Goal: Task Accomplishment & Management: Manage account settings

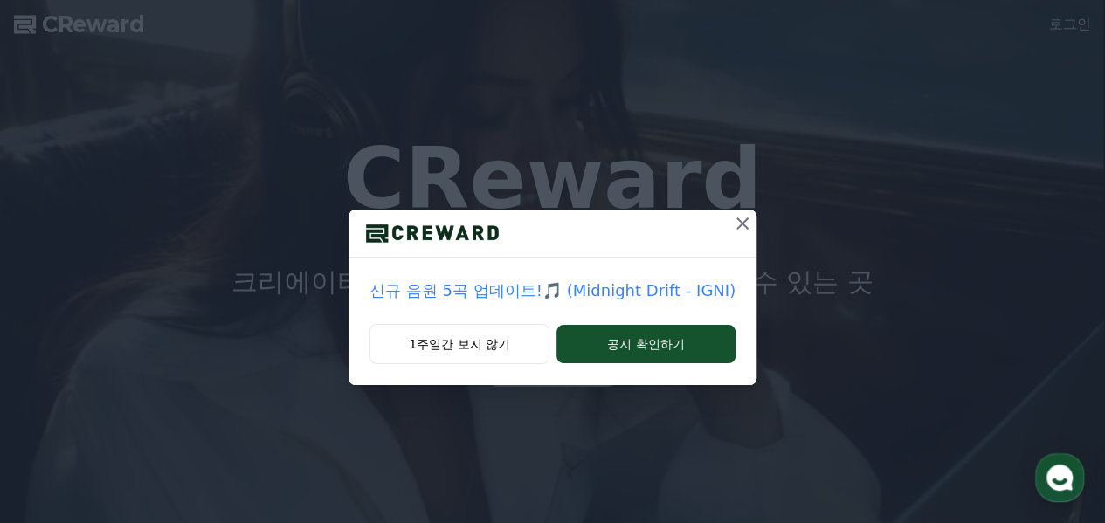
click at [743, 223] on icon at bounding box center [742, 223] width 21 height 21
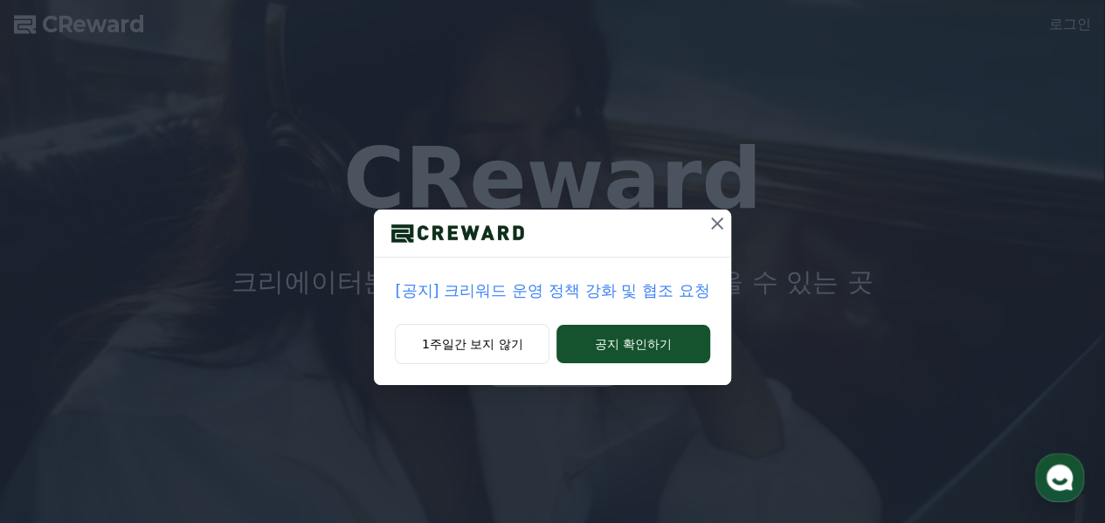
click at [740, 223] on div "[공지] 크리워드 운영 정책 강화 및 협조 요청 1주일간 보지 않기 공지 확인하기" at bounding box center [552, 206] width 1105 height 413
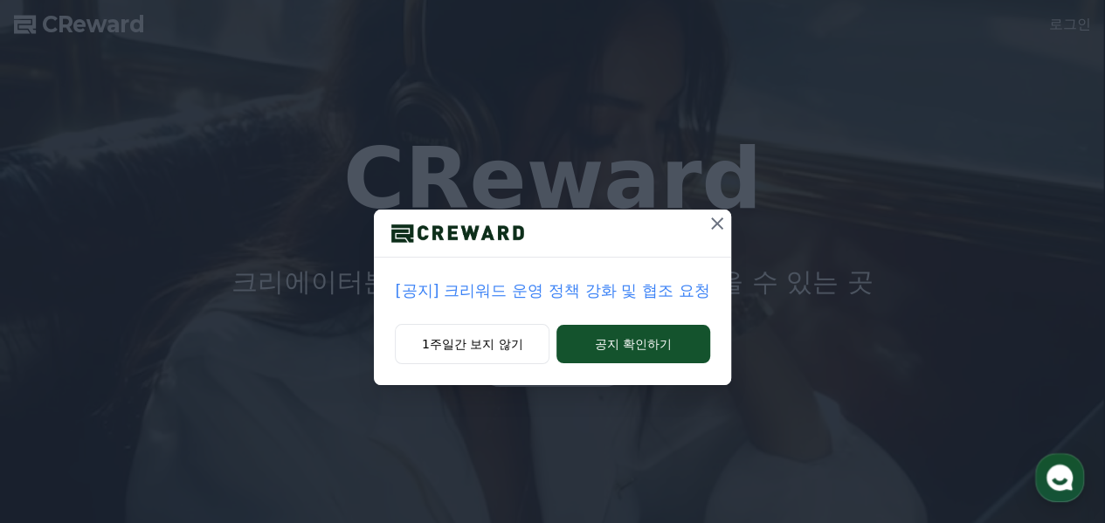
click at [720, 221] on icon at bounding box center [717, 224] width 12 height 12
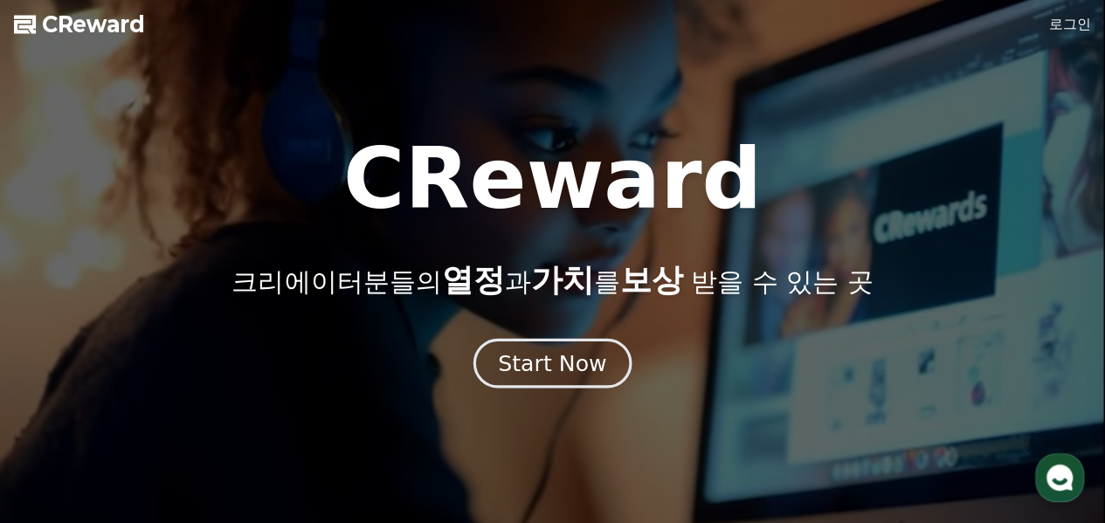
click at [556, 365] on div "Start Now" at bounding box center [552, 364] width 108 height 30
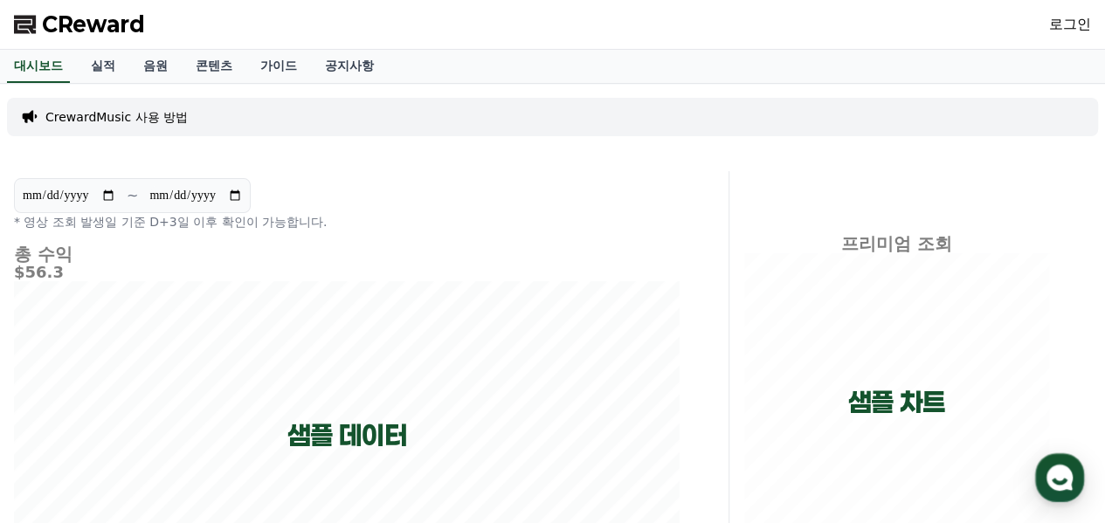
click at [59, 224] on p "* 영상 조회 발생일 기준 D+3일 이후 확인이 가능합니다." at bounding box center [347, 221] width 666 height 17
click at [100, 66] on link "실적" at bounding box center [103, 66] width 52 height 33
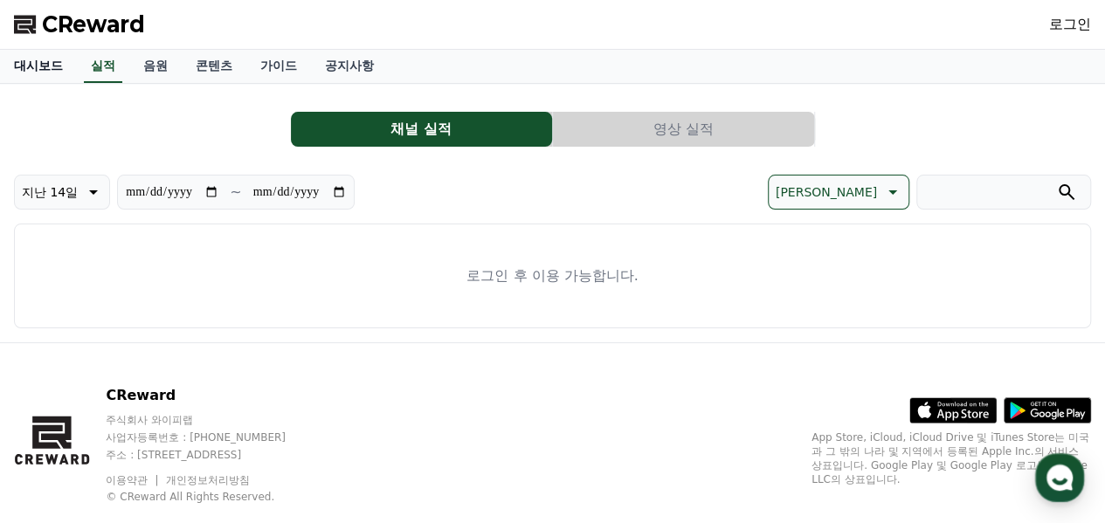
click at [44, 66] on link "대시보드" at bounding box center [38, 66] width 77 height 33
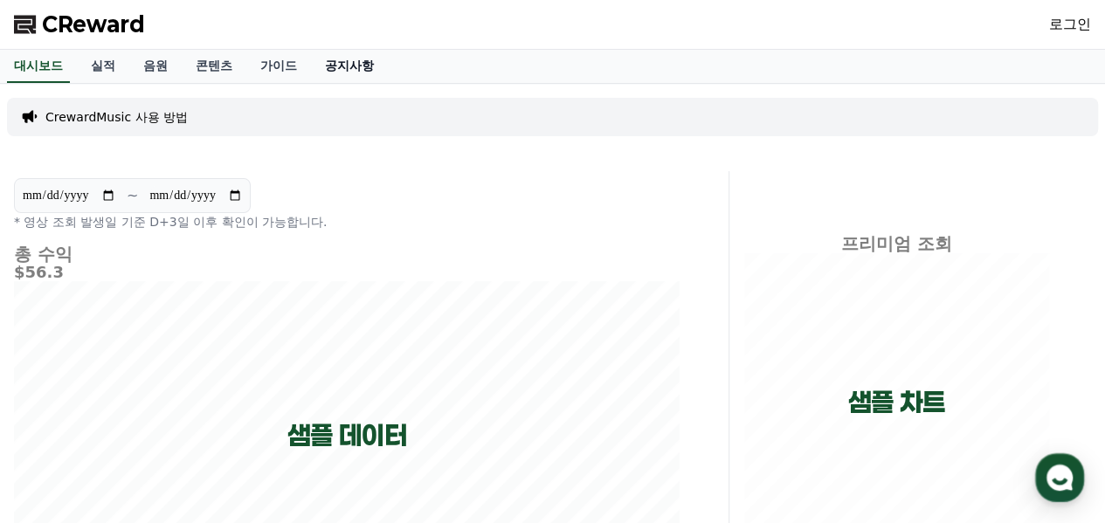
click at [346, 67] on link "공지사항" at bounding box center [349, 66] width 77 height 33
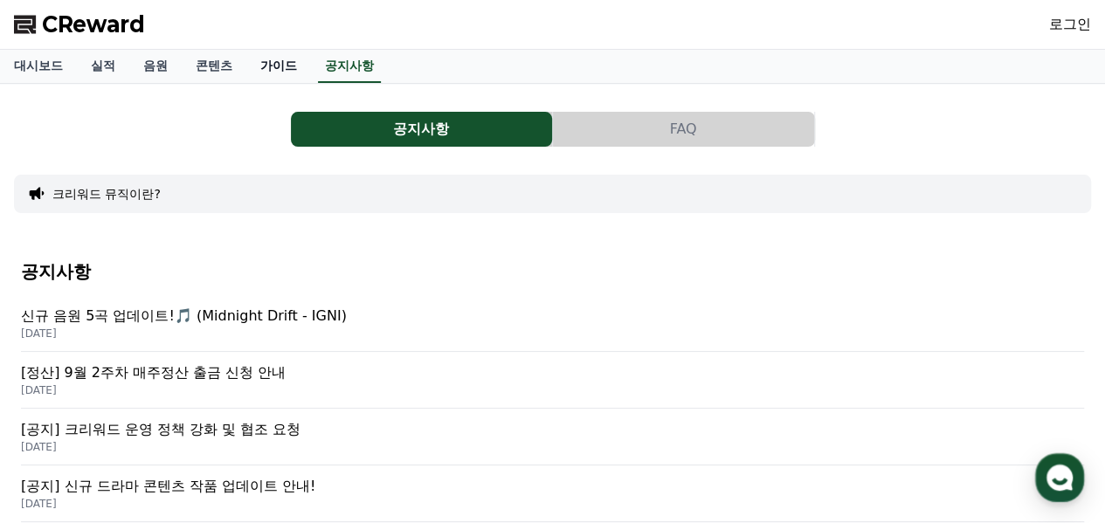
click at [276, 68] on link "가이드" at bounding box center [278, 66] width 65 height 33
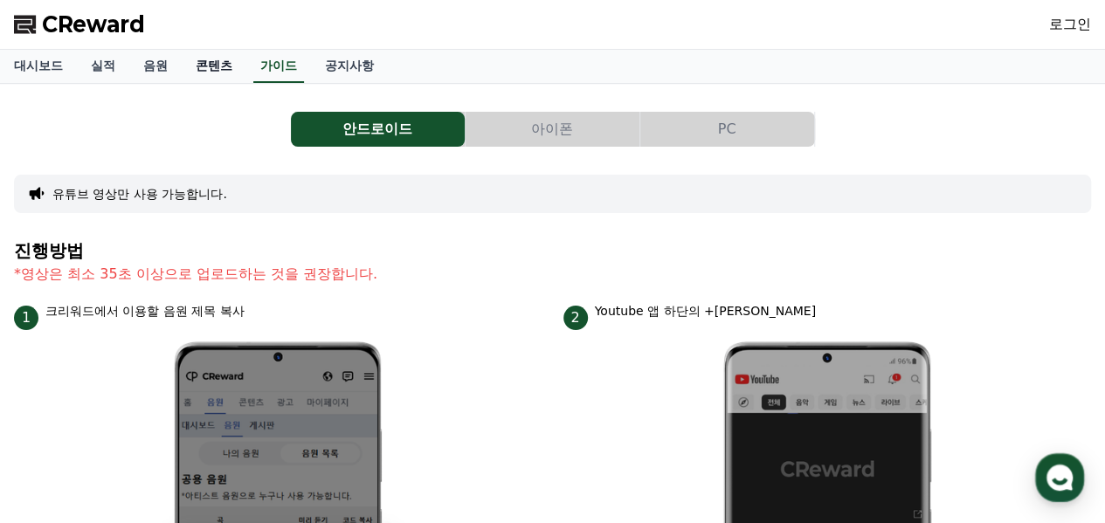
click at [212, 69] on link "콘텐츠" at bounding box center [214, 66] width 65 height 33
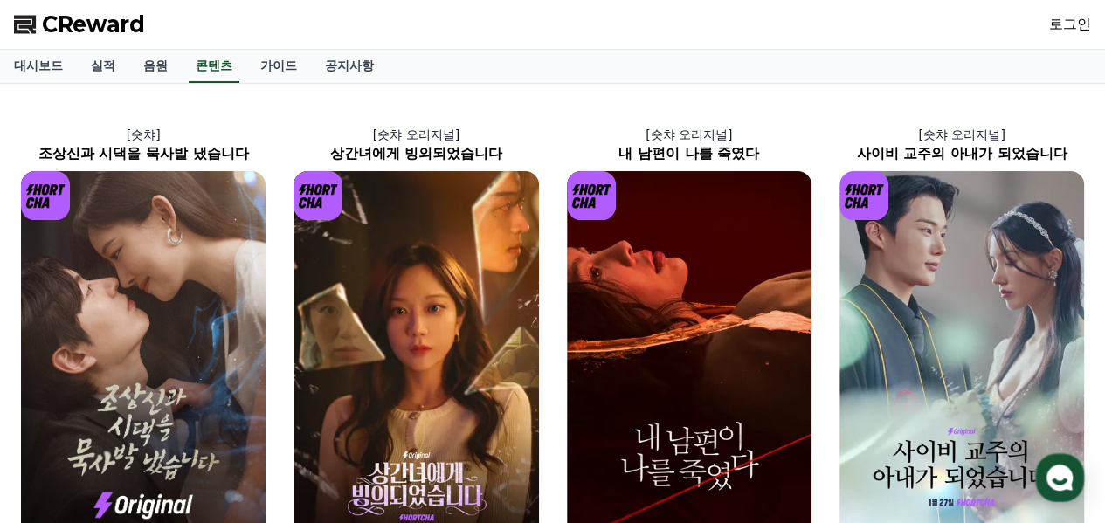
click at [1067, 22] on link "로그인" at bounding box center [1071, 24] width 42 height 21
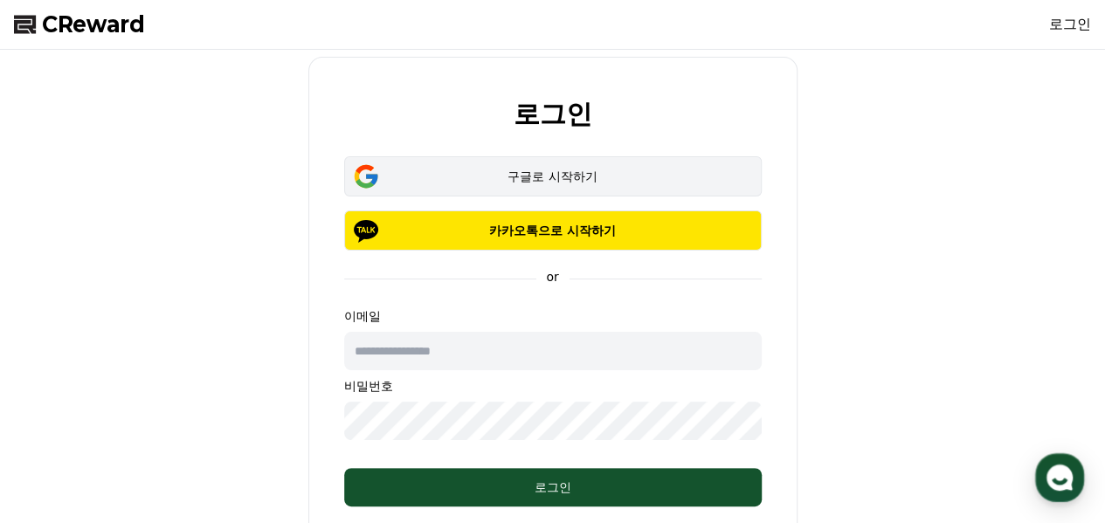
click at [548, 174] on div "구글로 시작하기" at bounding box center [553, 176] width 367 height 17
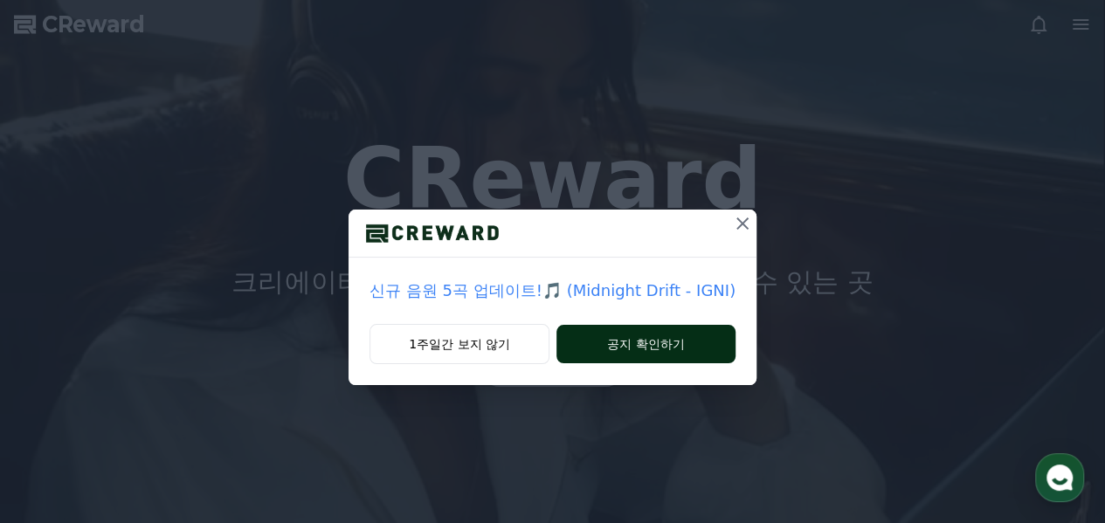
click at [649, 352] on button "공지 확인하기" at bounding box center [646, 344] width 179 height 38
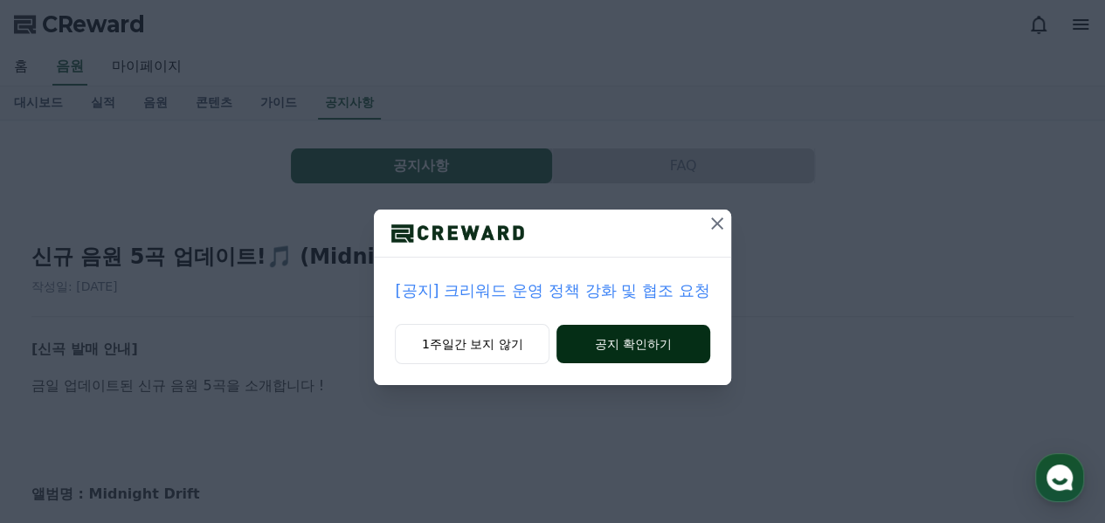
click at [630, 343] on button "공지 확인하기" at bounding box center [633, 344] width 153 height 38
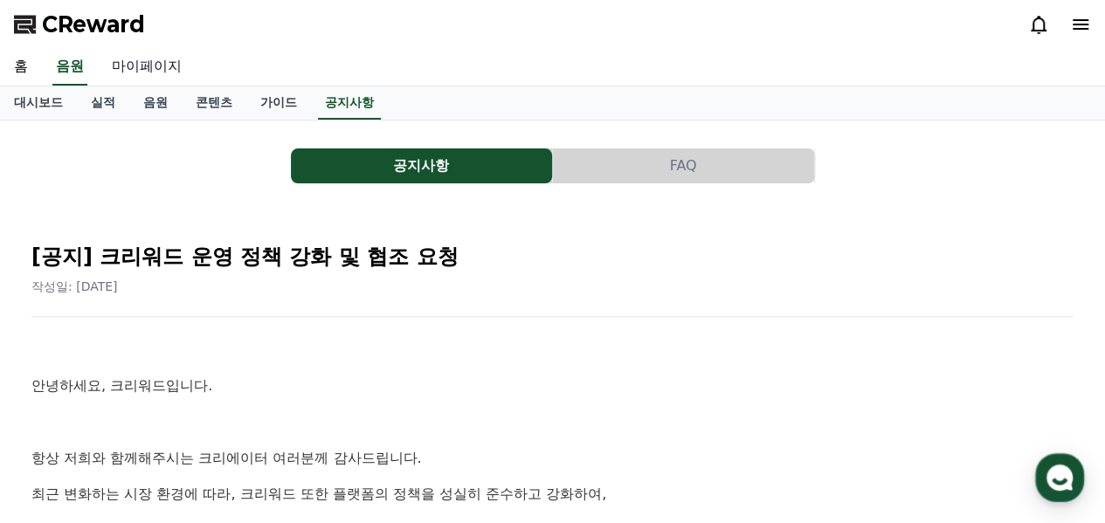
click at [152, 66] on link "마이페이지" at bounding box center [147, 67] width 98 height 37
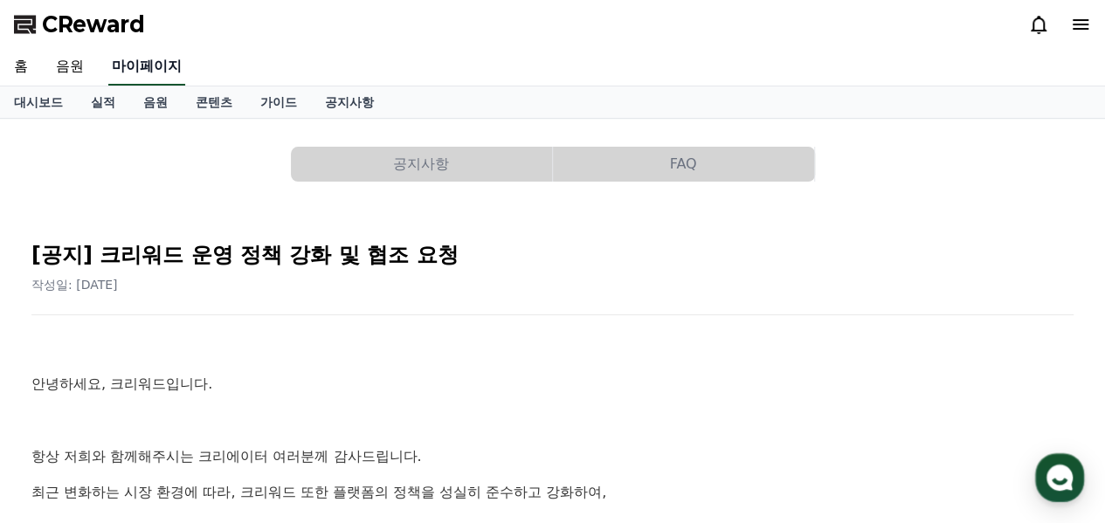
select select "**********"
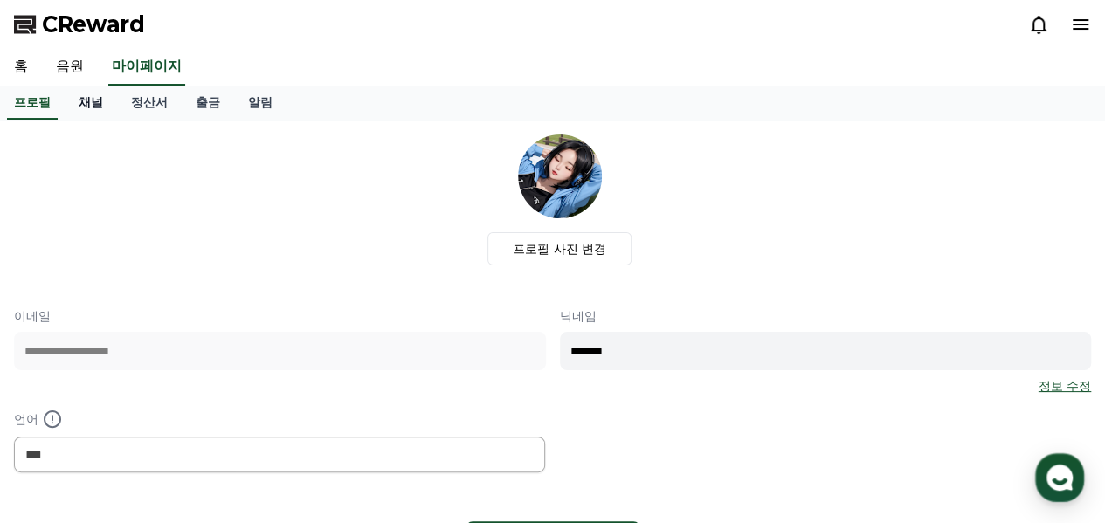
click at [92, 110] on link "채널" at bounding box center [91, 103] width 52 height 33
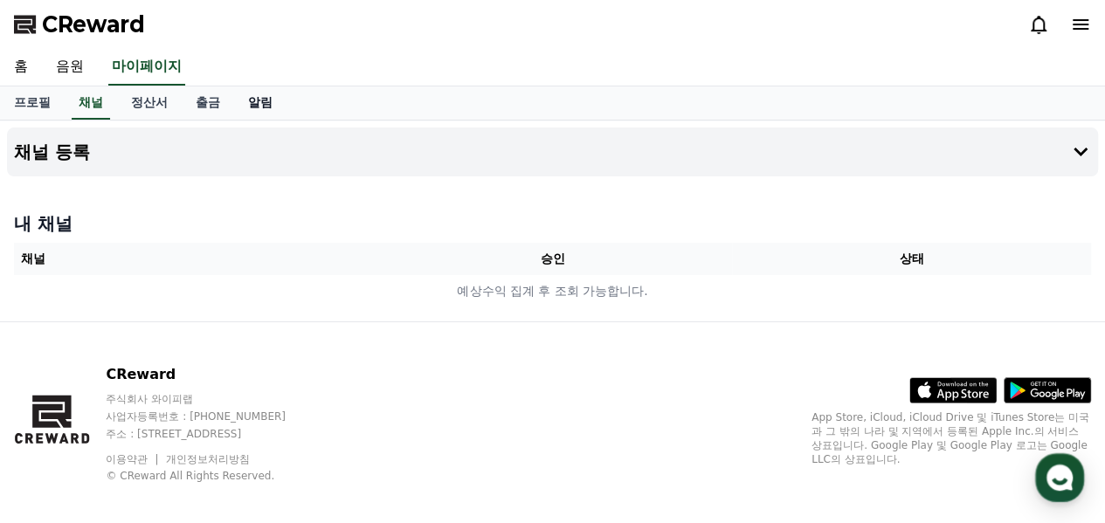
click at [260, 106] on link "알림" at bounding box center [260, 103] width 52 height 33
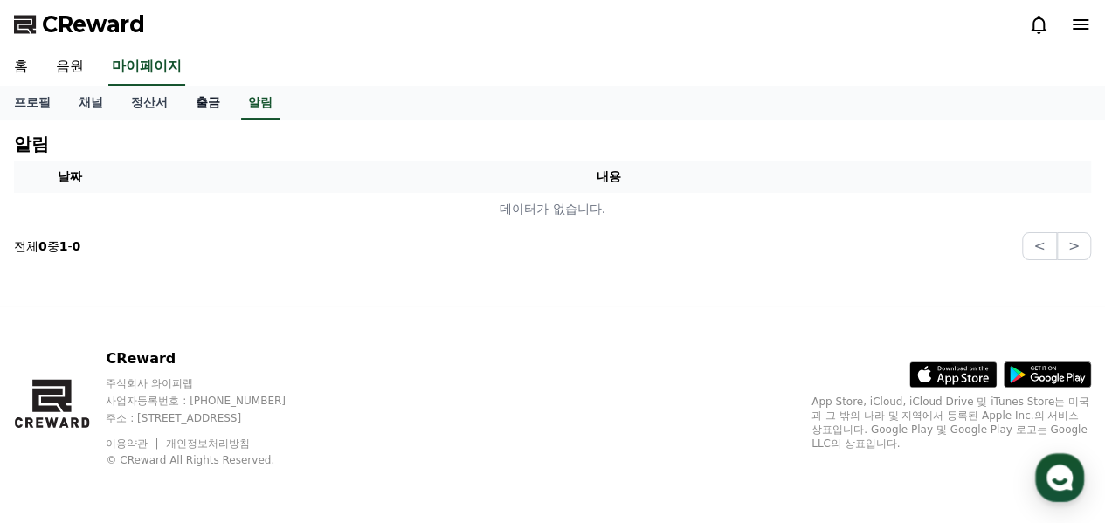
click at [210, 106] on link "출금" at bounding box center [208, 103] width 52 height 33
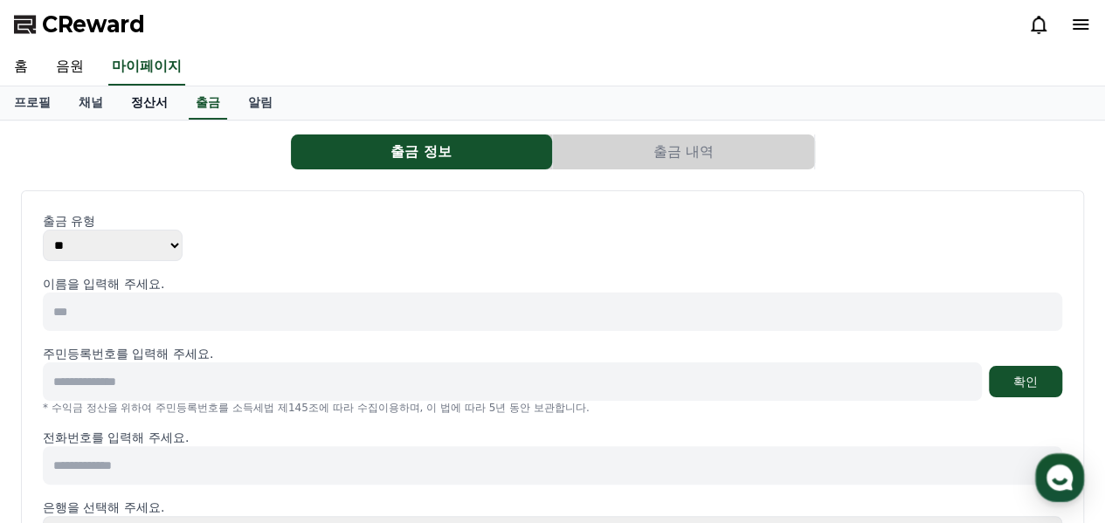
click at [151, 106] on link "정산서" at bounding box center [149, 103] width 65 height 33
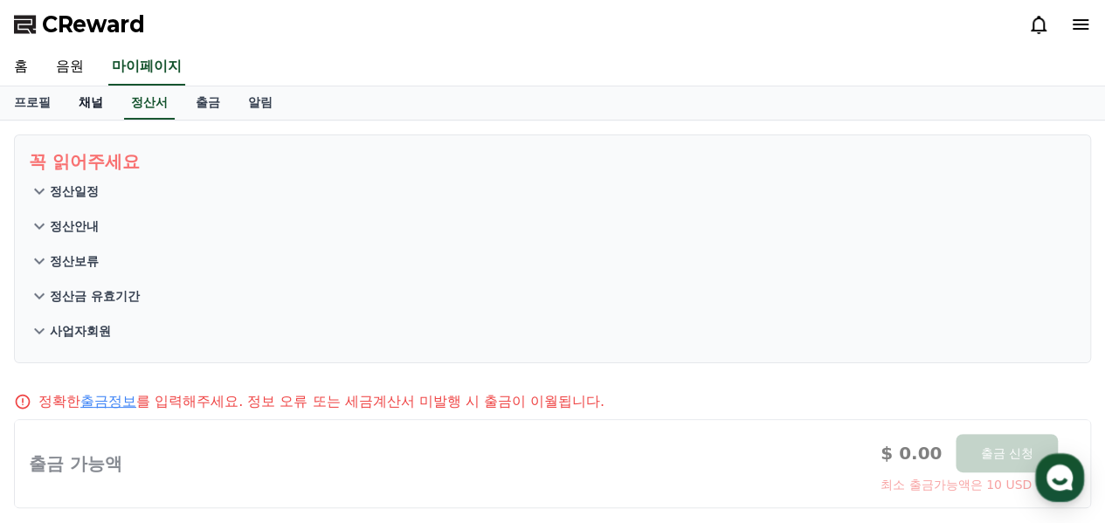
click at [78, 107] on link "채널" at bounding box center [91, 103] width 52 height 33
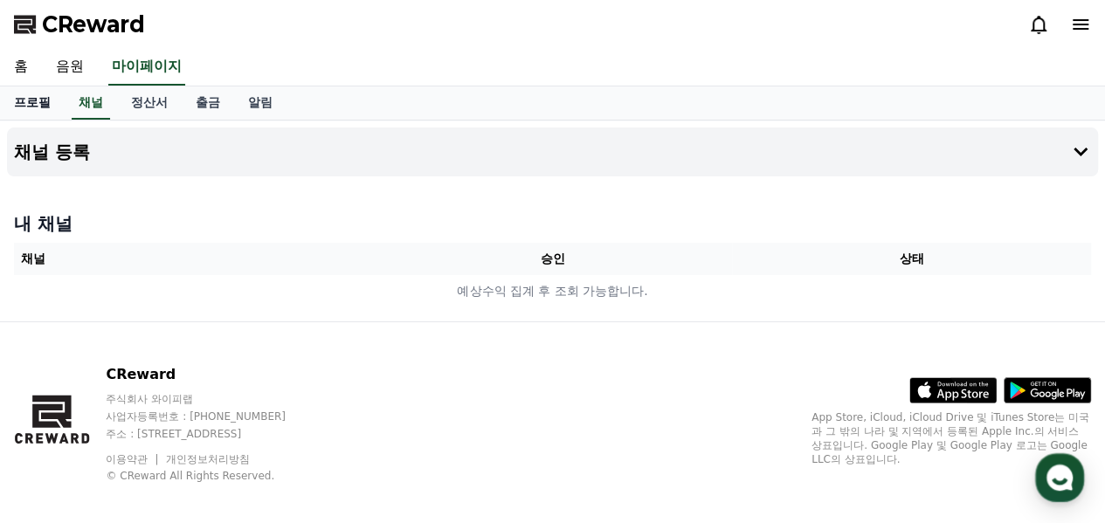
click at [10, 109] on link "프로필" at bounding box center [32, 103] width 65 height 33
select select "**********"
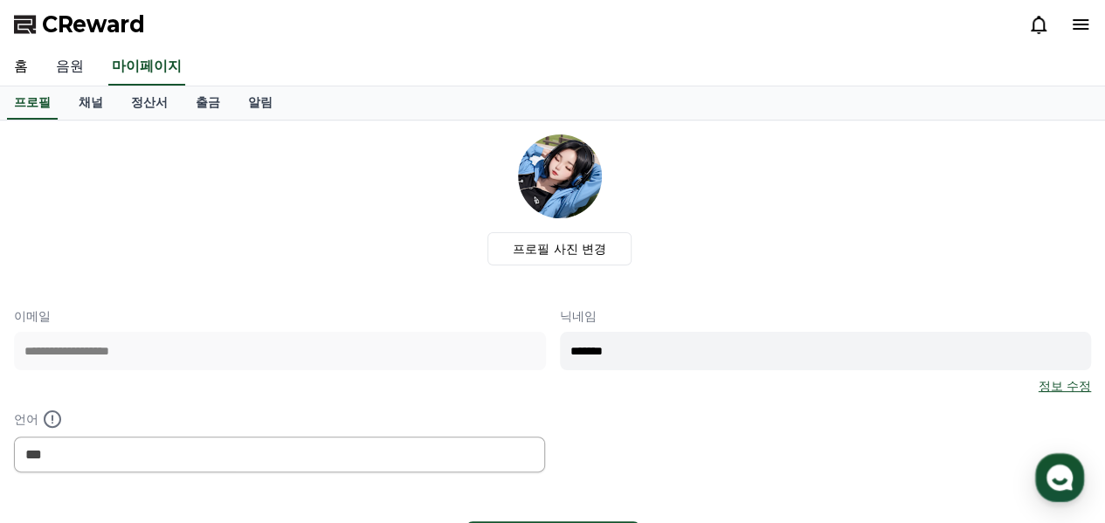
click at [68, 72] on link "음원" at bounding box center [70, 67] width 56 height 37
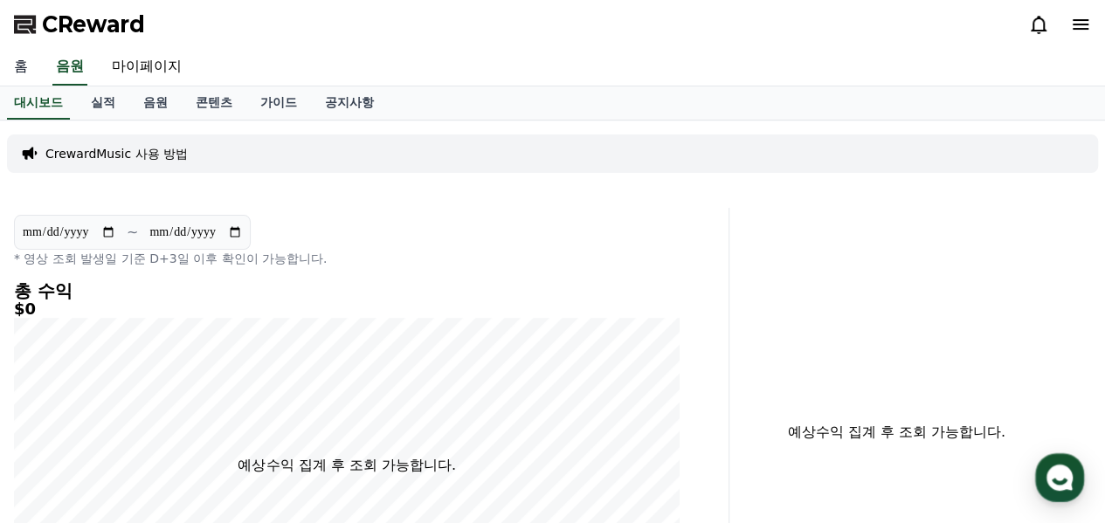
click at [16, 68] on link "홈" at bounding box center [21, 67] width 42 height 37
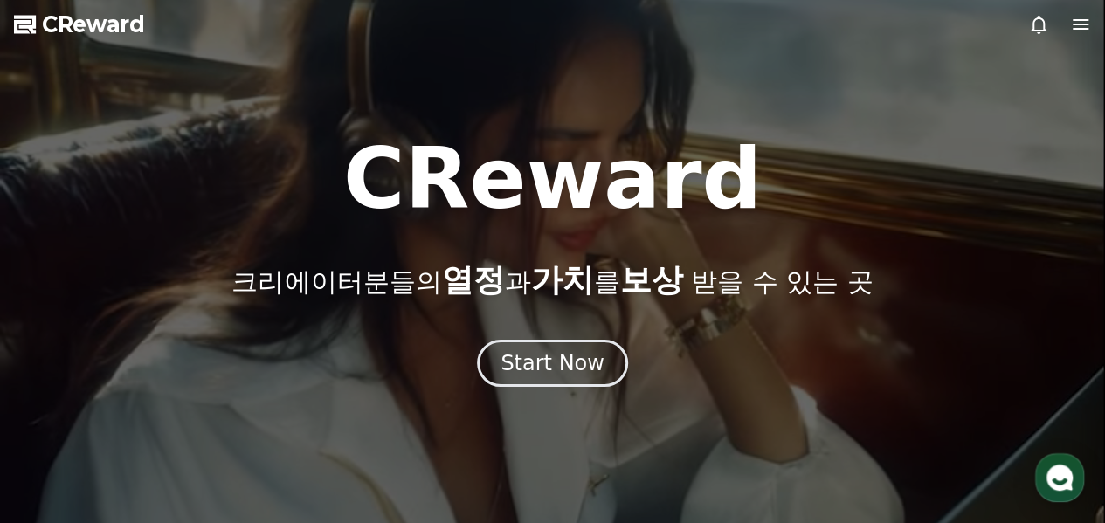
click at [1082, 27] on icon at bounding box center [1081, 24] width 21 height 21
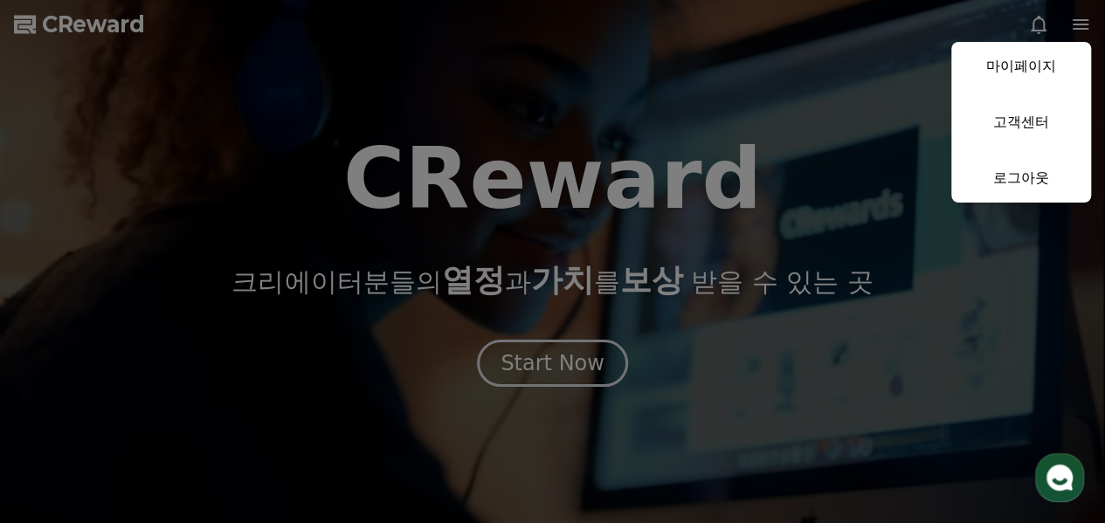
click at [1082, 27] on button "close" at bounding box center [552, 261] width 1105 height 523
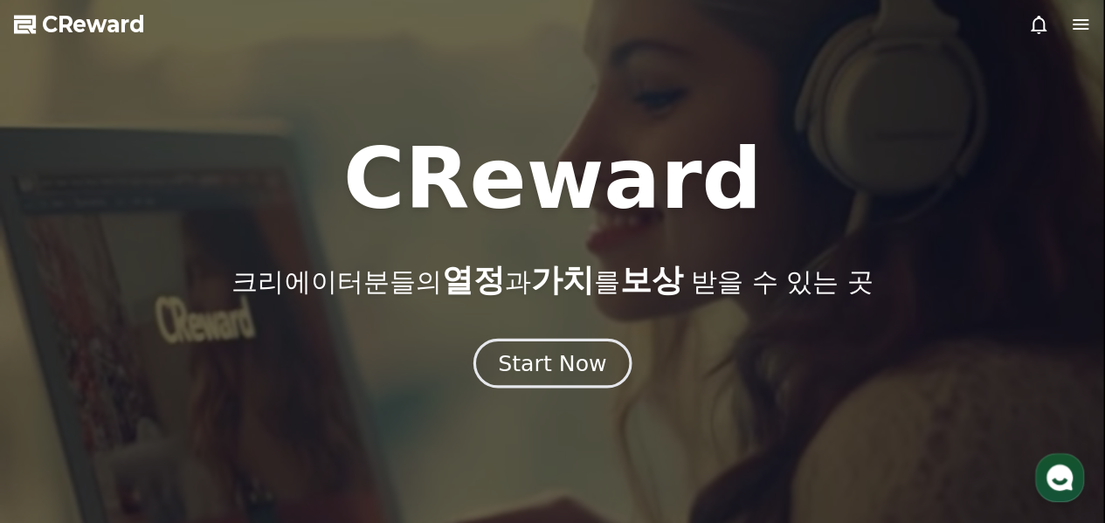
click at [561, 367] on div "Start Now" at bounding box center [552, 364] width 108 height 30
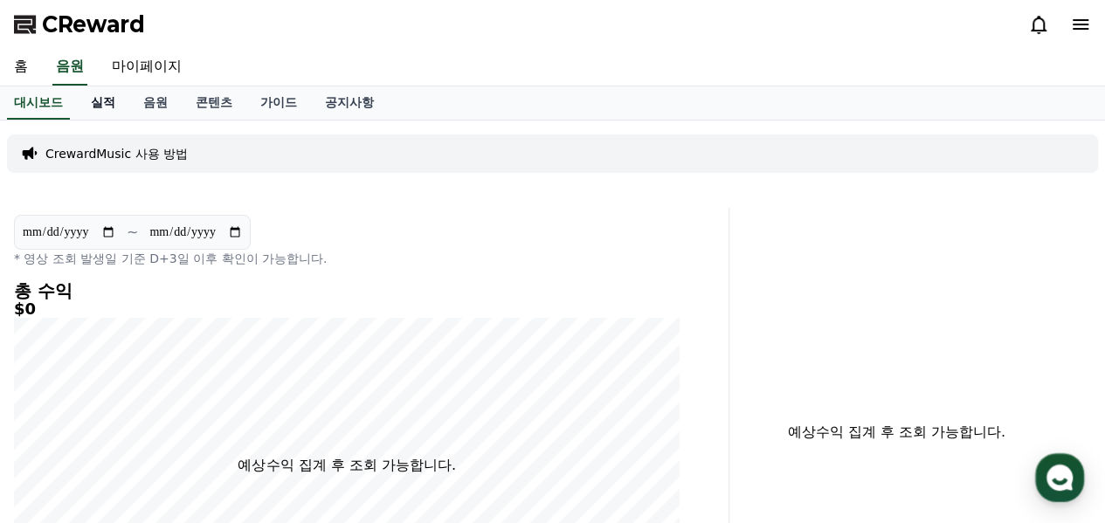
click at [105, 106] on link "실적" at bounding box center [103, 103] width 52 height 33
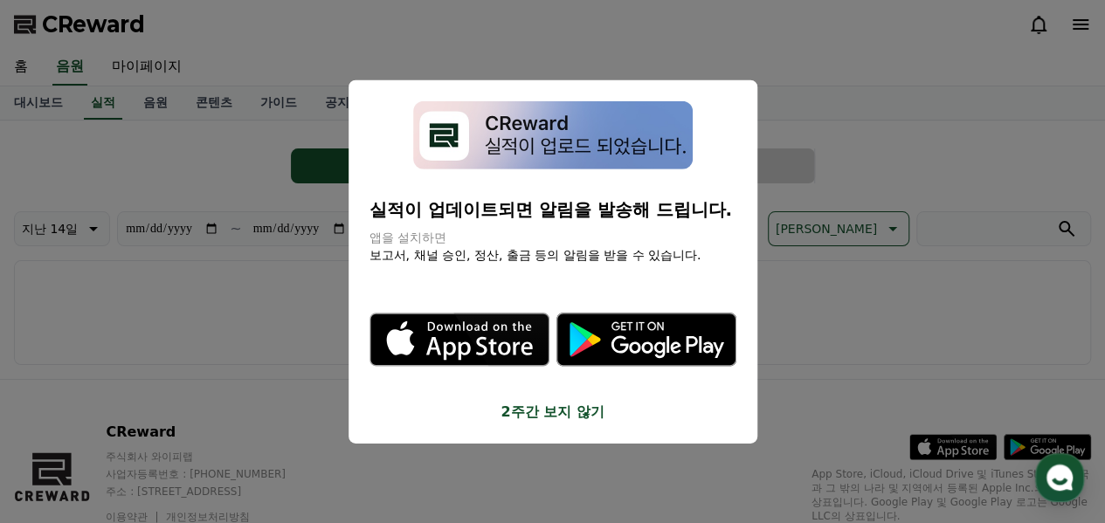
click at [523, 413] on button "2주간 보지 않기" at bounding box center [553, 412] width 367 height 21
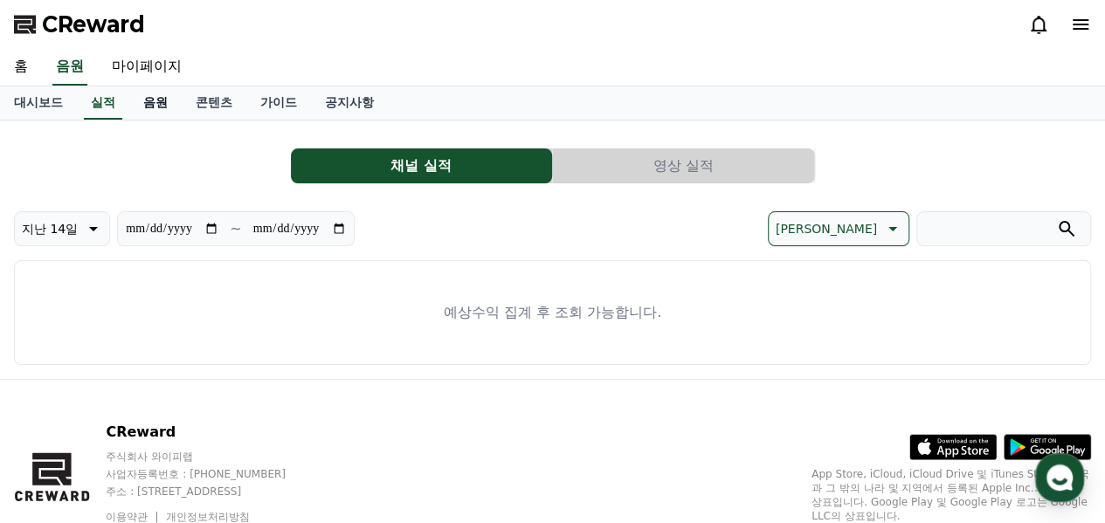
click at [154, 102] on link "음원" at bounding box center [155, 103] width 52 height 33
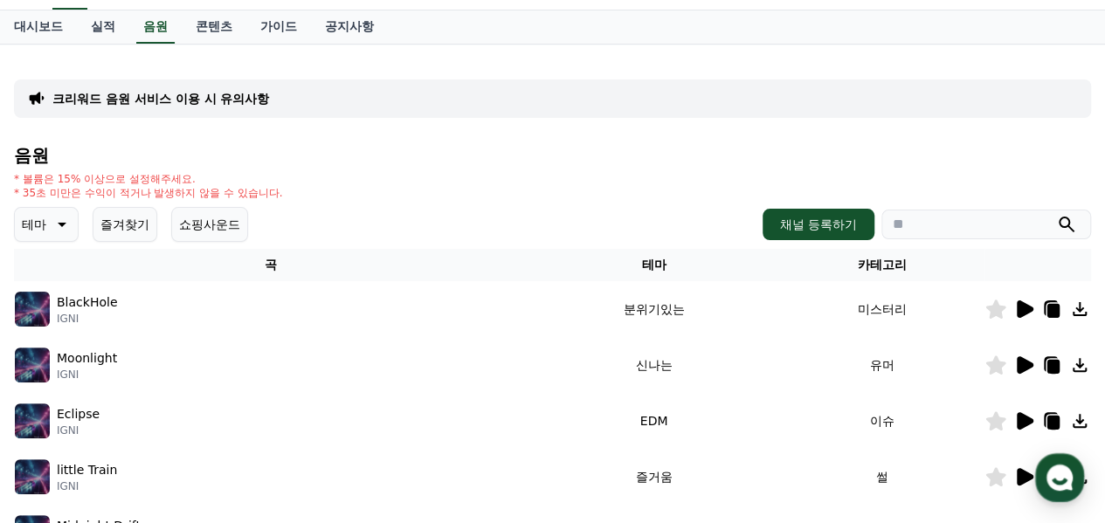
scroll to position [175, 0]
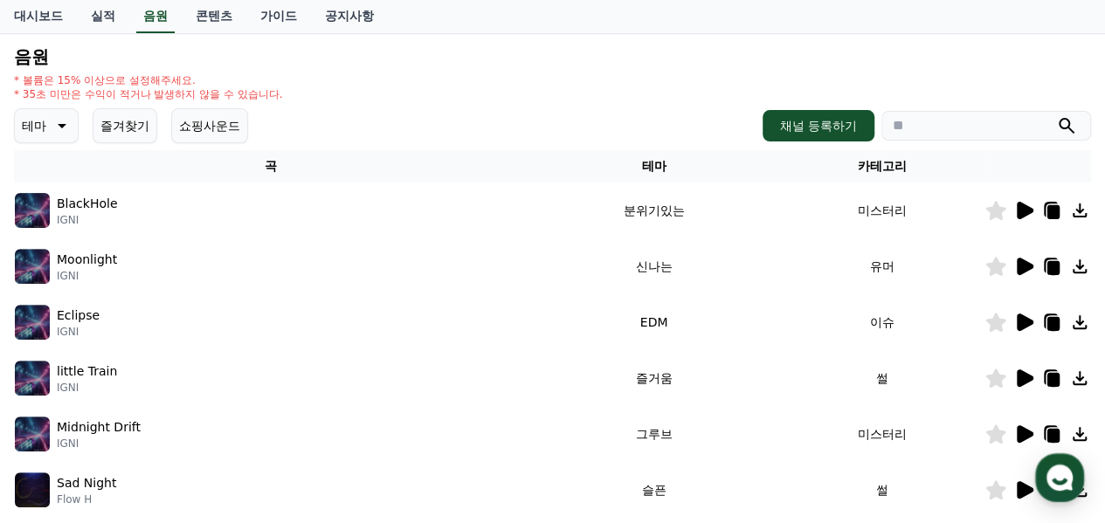
click at [58, 126] on icon at bounding box center [60, 125] width 21 height 21
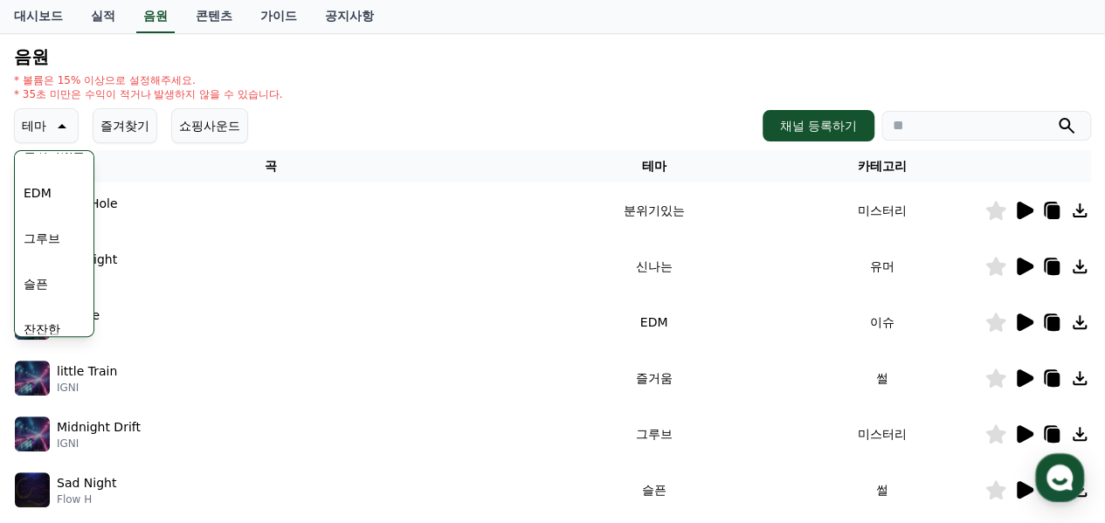
scroll to position [612, 0]
click at [45, 243] on button "잔잔한" at bounding box center [42, 242] width 51 height 38
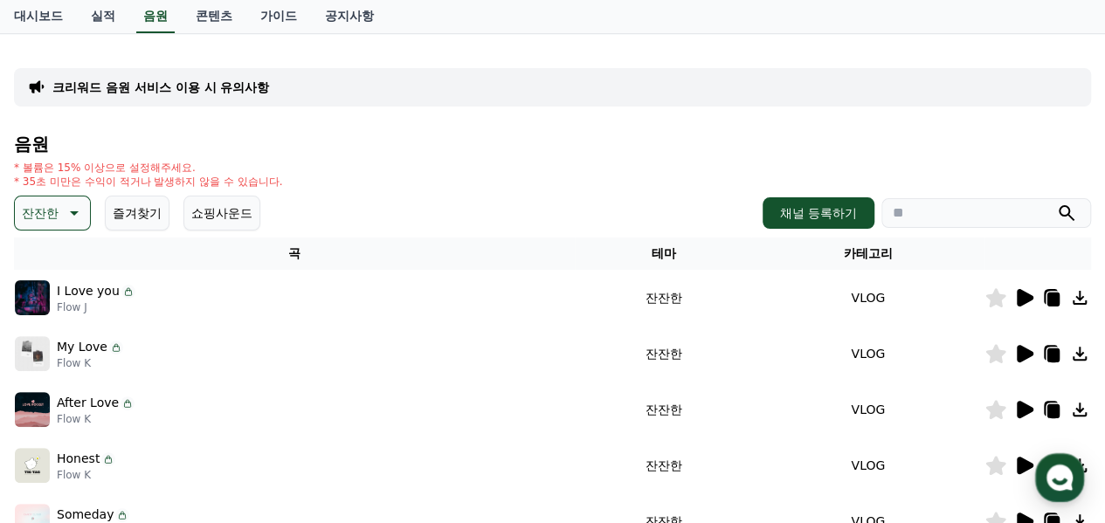
click at [1022, 301] on icon at bounding box center [1025, 297] width 17 height 17
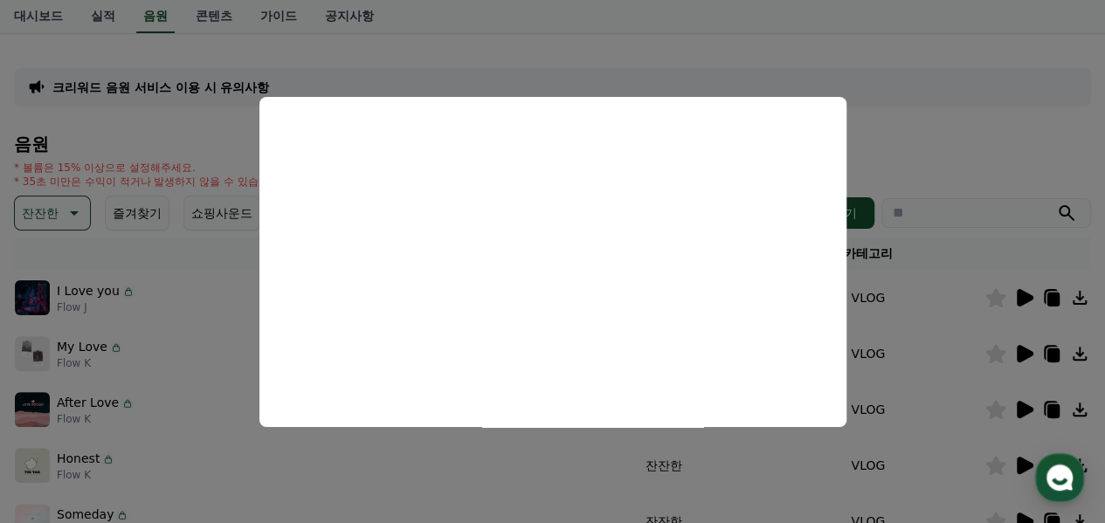
click at [965, 181] on button "close modal" at bounding box center [552, 261] width 1105 height 523
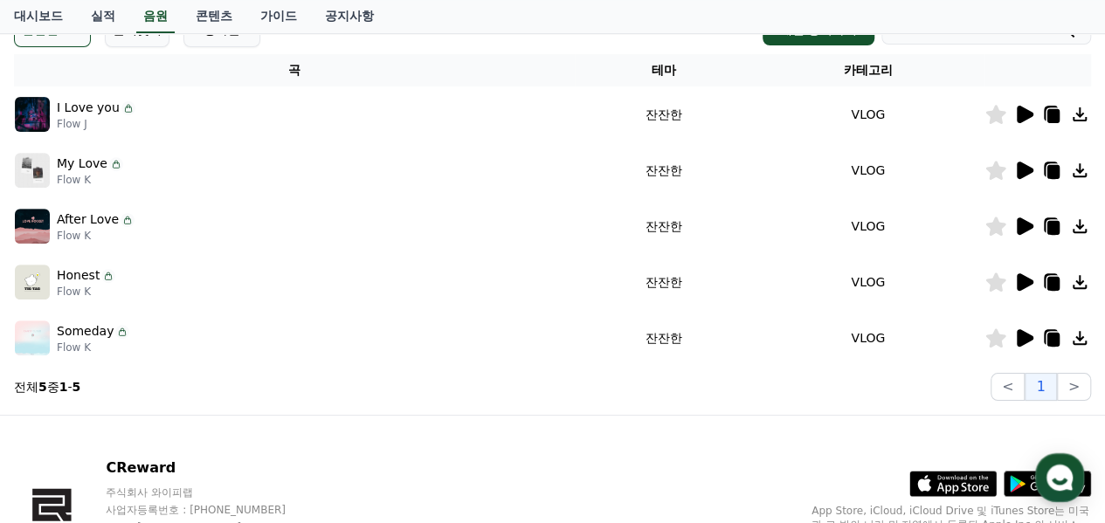
scroll to position [117, 0]
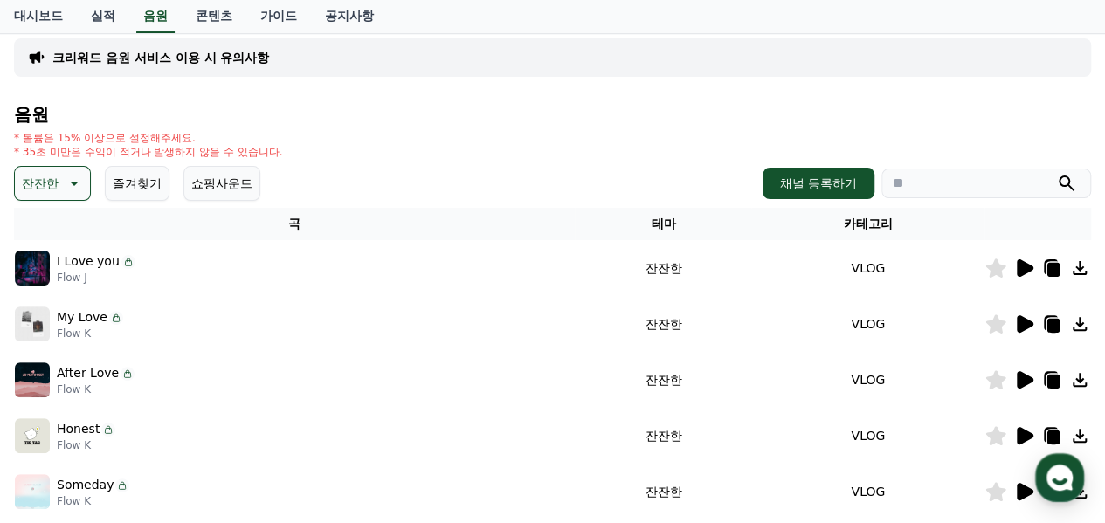
click at [1028, 323] on icon at bounding box center [1025, 323] width 17 height 17
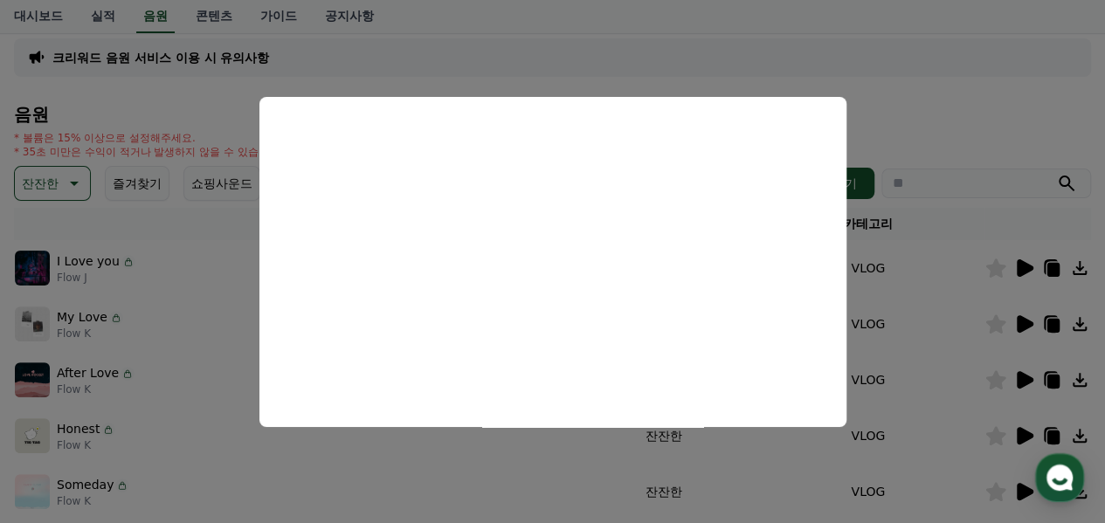
click at [1021, 378] on button "close modal" at bounding box center [552, 261] width 1105 height 523
click at [1025, 385] on icon at bounding box center [1024, 380] width 21 height 21
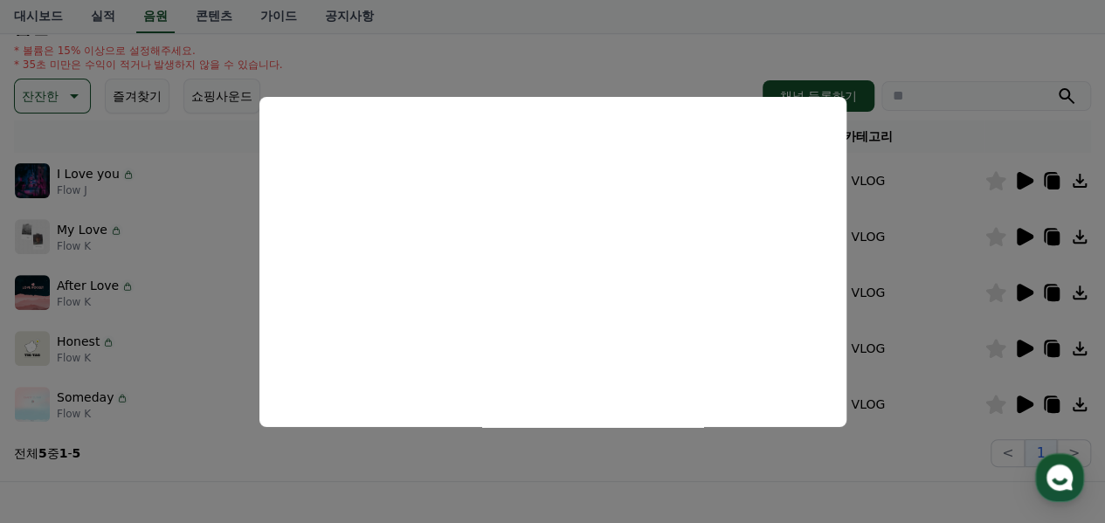
click at [1022, 299] on button "close modal" at bounding box center [552, 261] width 1105 height 523
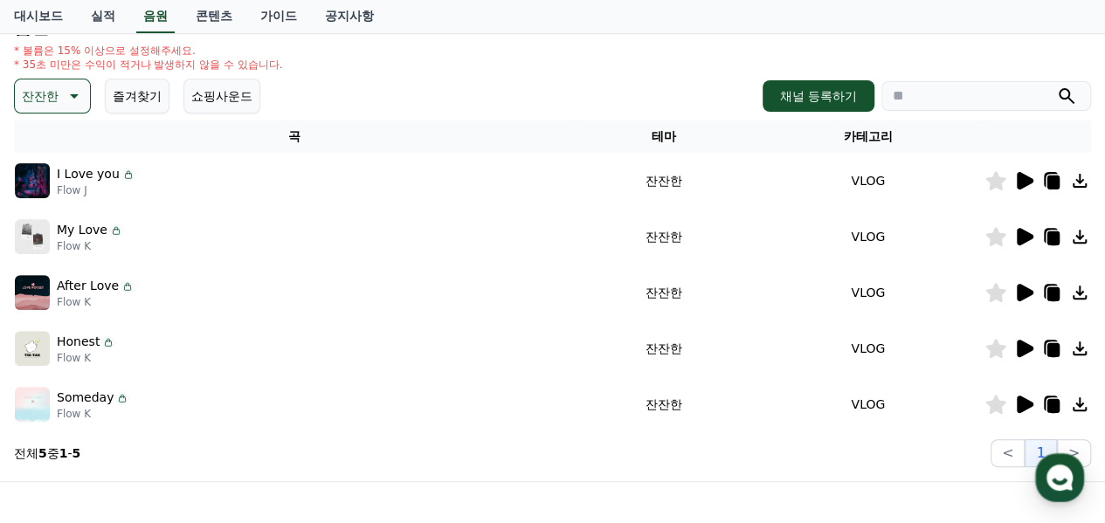
click at [1022, 299] on icon at bounding box center [1025, 292] width 17 height 17
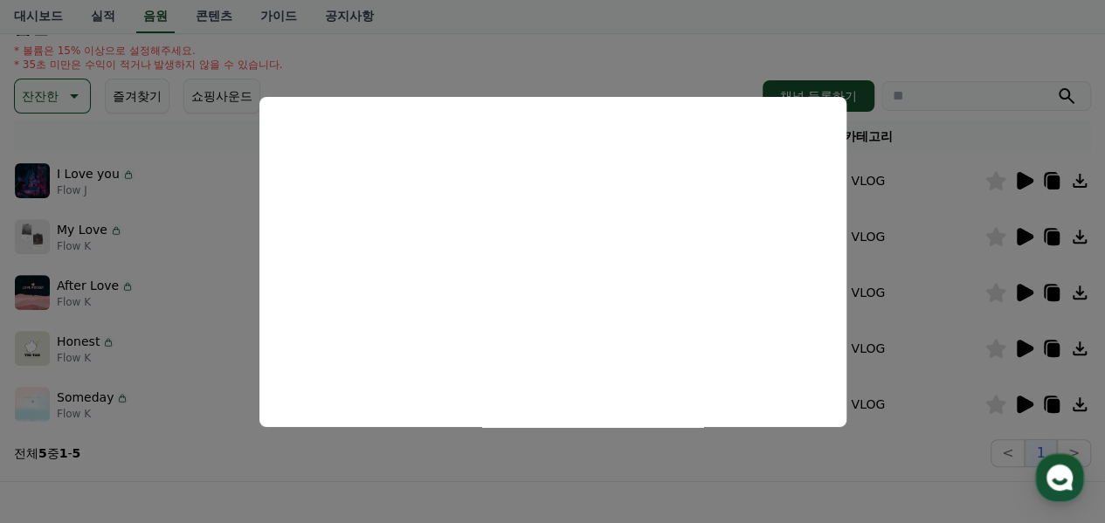
click at [1026, 350] on button "close modal" at bounding box center [552, 261] width 1105 height 523
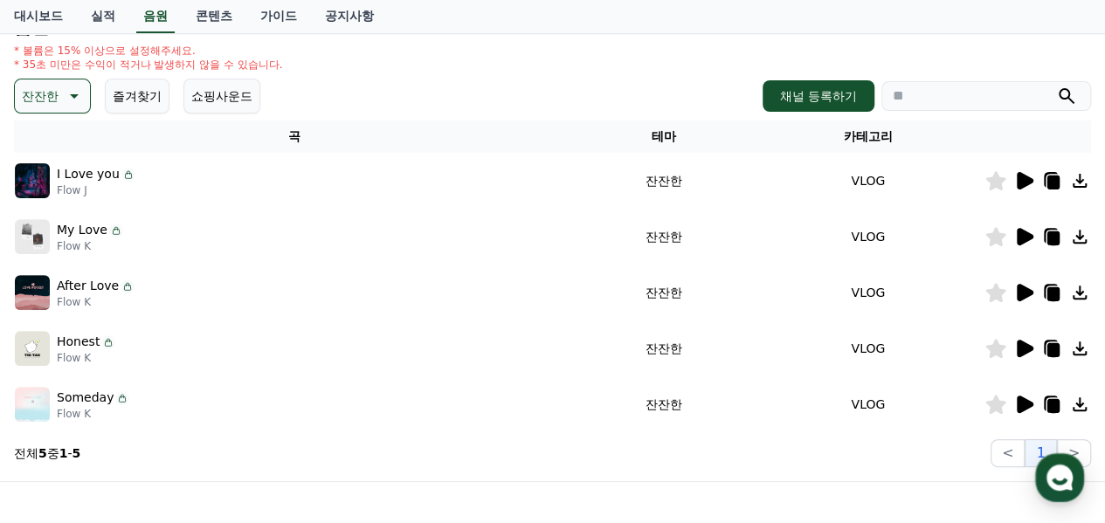
click at [1026, 350] on icon at bounding box center [1025, 348] width 17 height 17
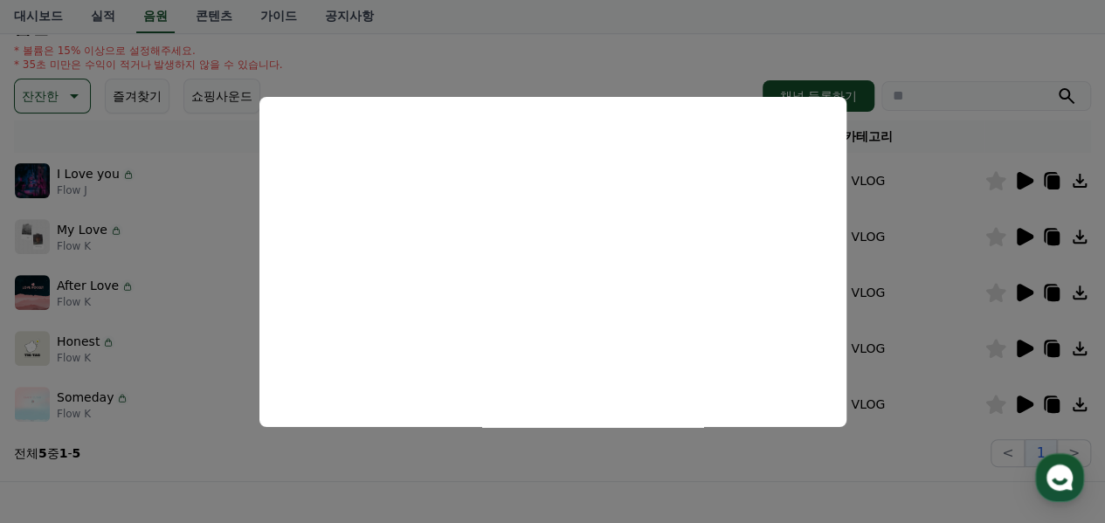
click at [953, 253] on button "close modal" at bounding box center [552, 261] width 1105 height 523
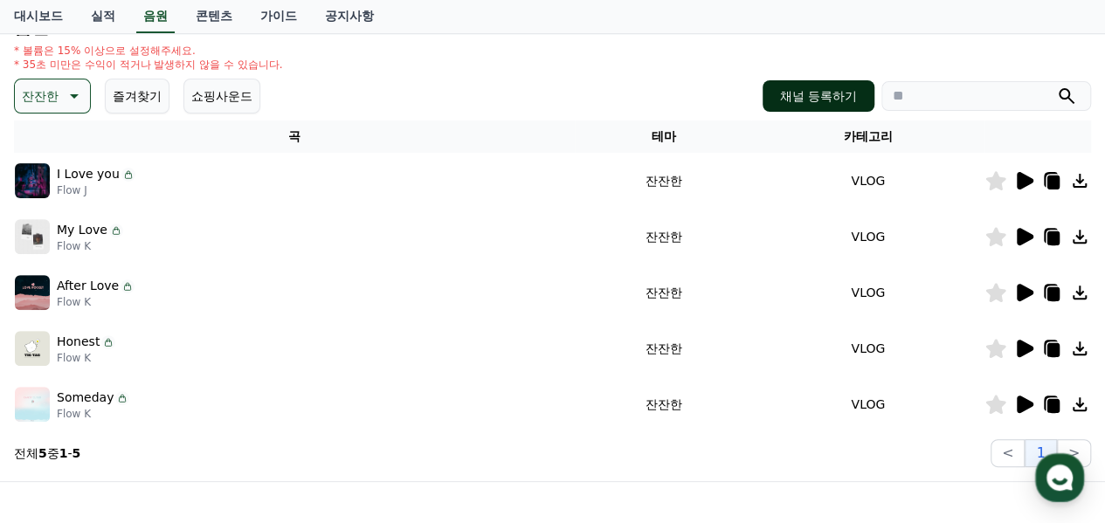
click at [830, 100] on button "채널 등록하기" at bounding box center [819, 95] width 112 height 31
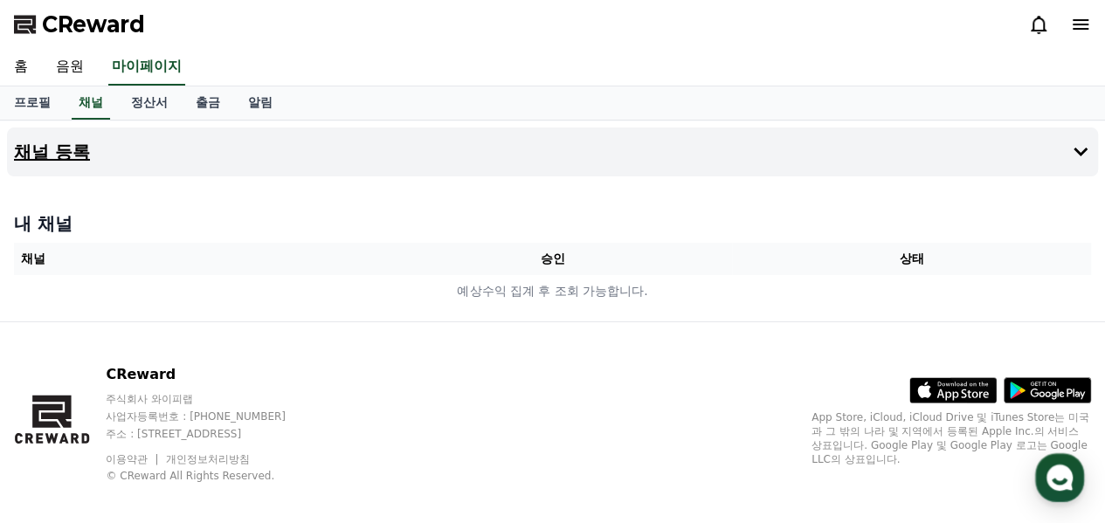
click at [63, 154] on h4 "채널 등록" at bounding box center [52, 151] width 76 height 19
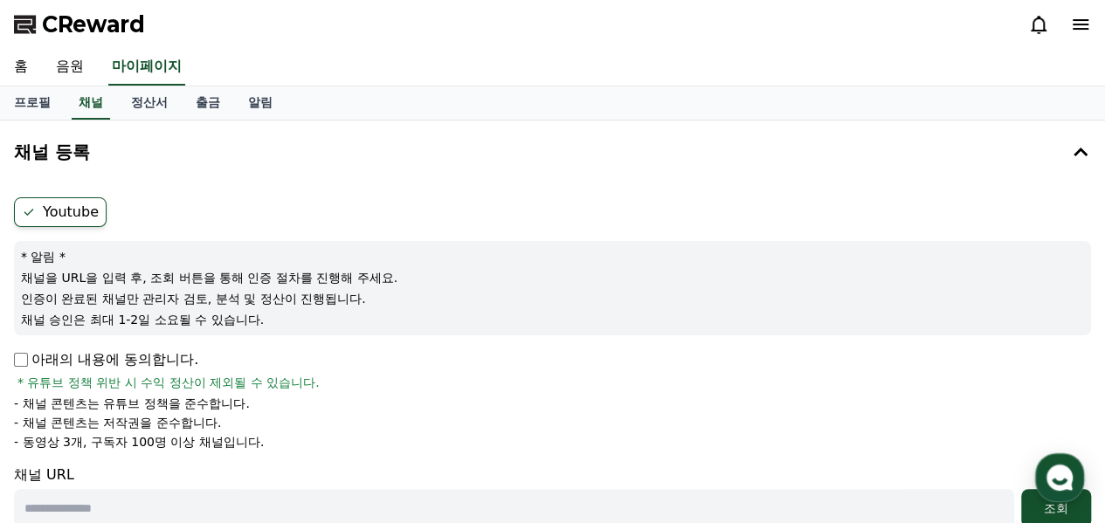
click at [67, 214] on label "Youtube" at bounding box center [60, 213] width 93 height 30
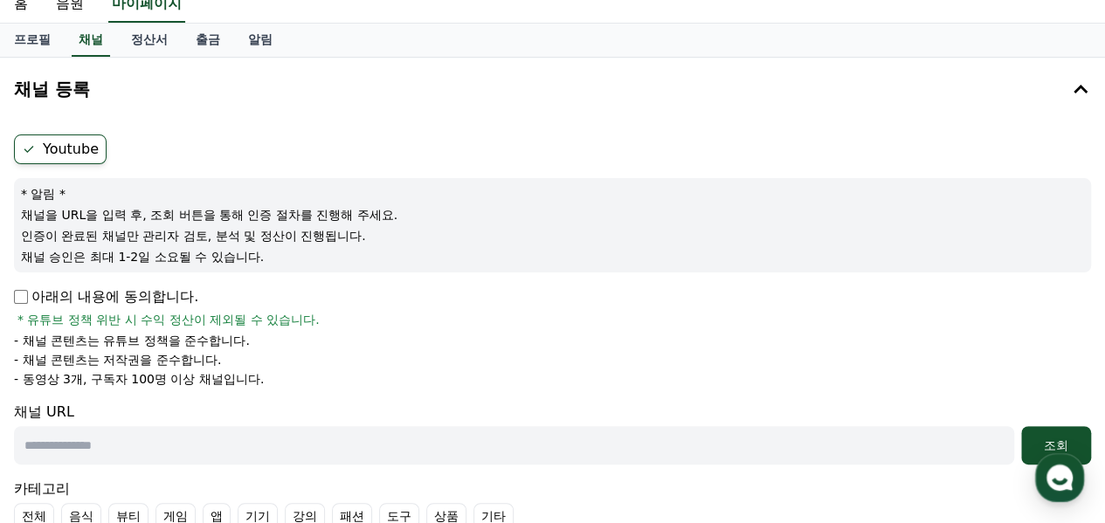
scroll to position [87, 0]
